Goal: Task Accomplishment & Management: Use online tool/utility

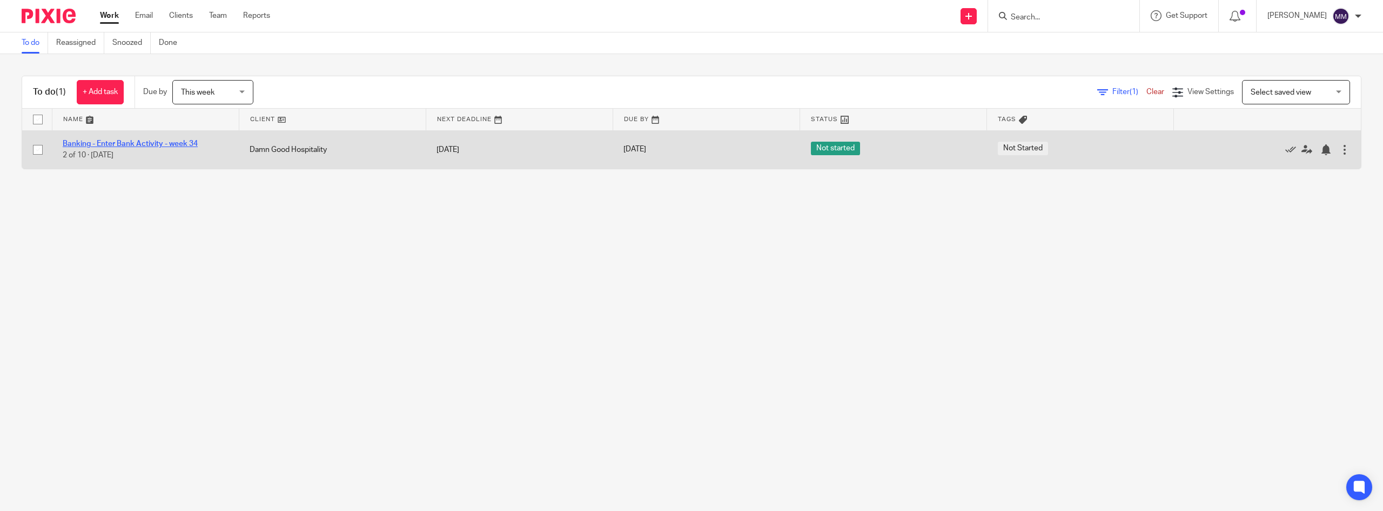
click at [126, 144] on link "Banking - Enter Bank Activity - week 34" at bounding box center [130, 144] width 135 height 8
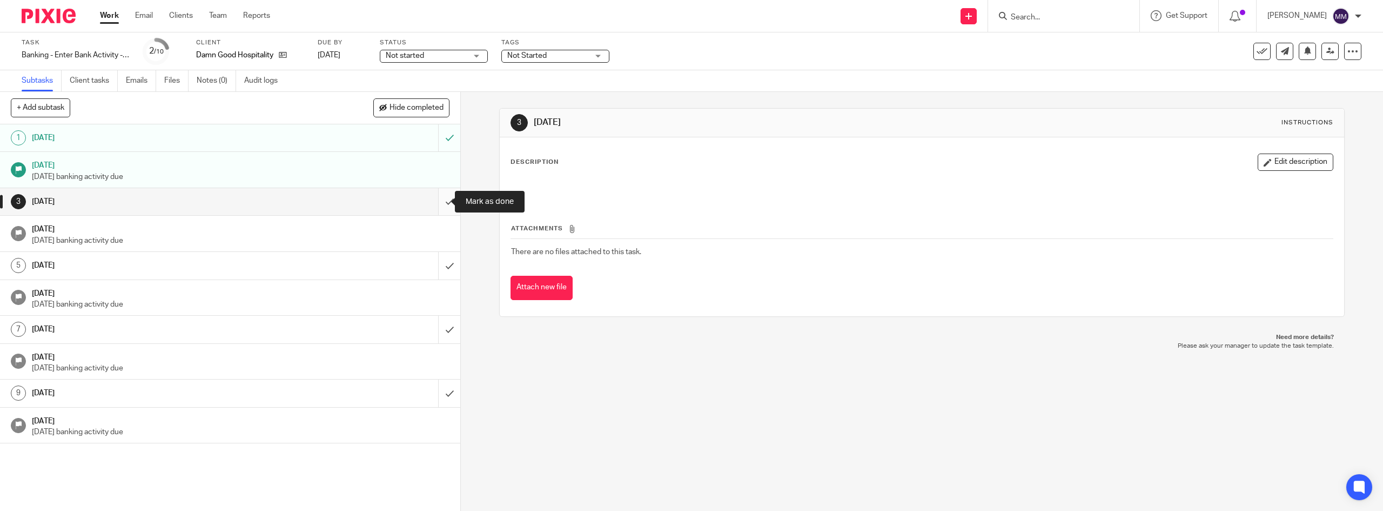
click at [437, 202] on input "submit" at bounding box center [230, 201] width 460 height 27
